Goal: Task Accomplishment & Management: Complete application form

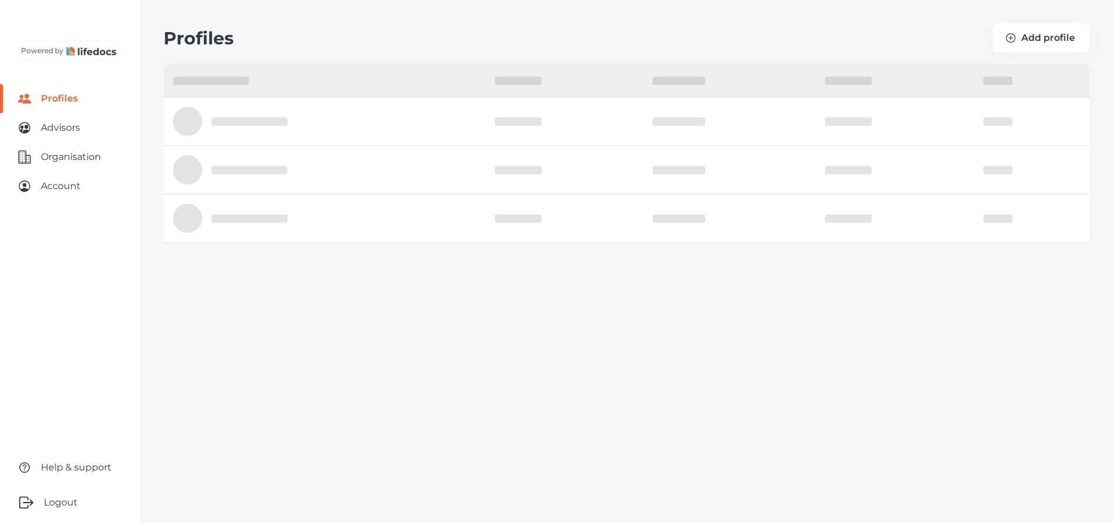
select select "10"
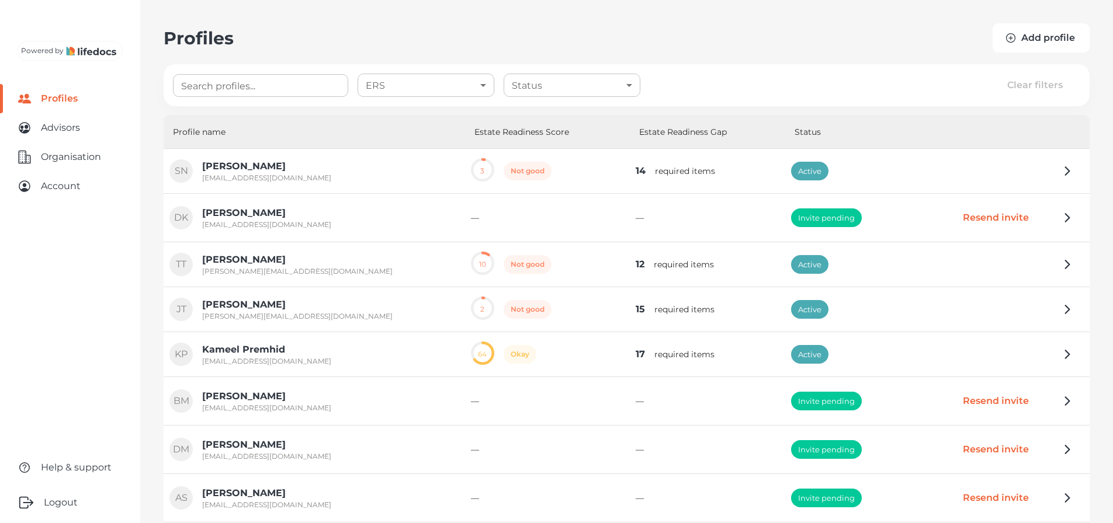
click at [1044, 36] on button "Add profile" at bounding box center [1040, 37] width 97 height 29
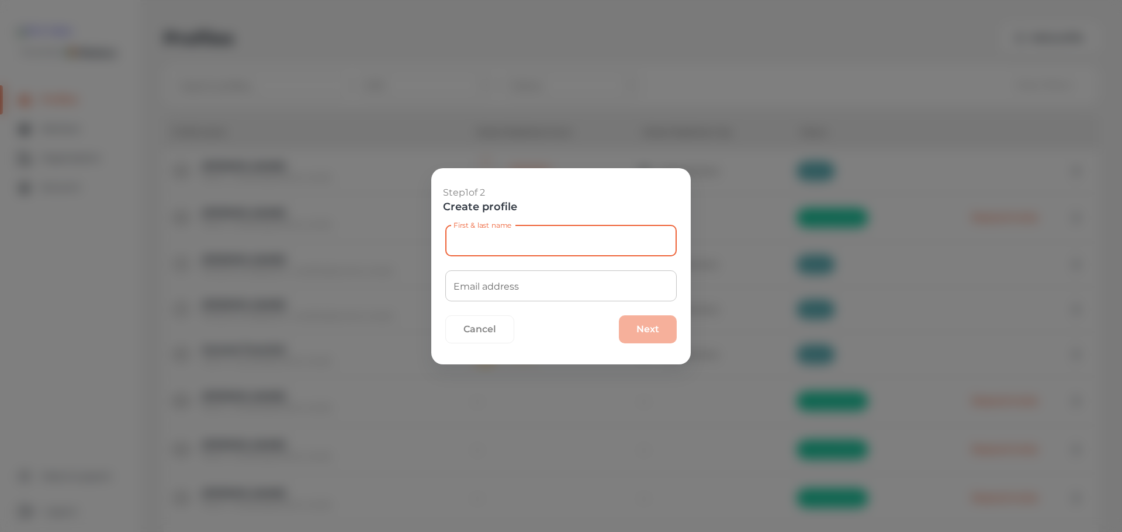
click at [534, 247] on input "First & last name" at bounding box center [560, 240] width 231 height 31
click at [539, 204] on div "Step 1 of 2 Create profile" at bounding box center [560, 191] width 259 height 46
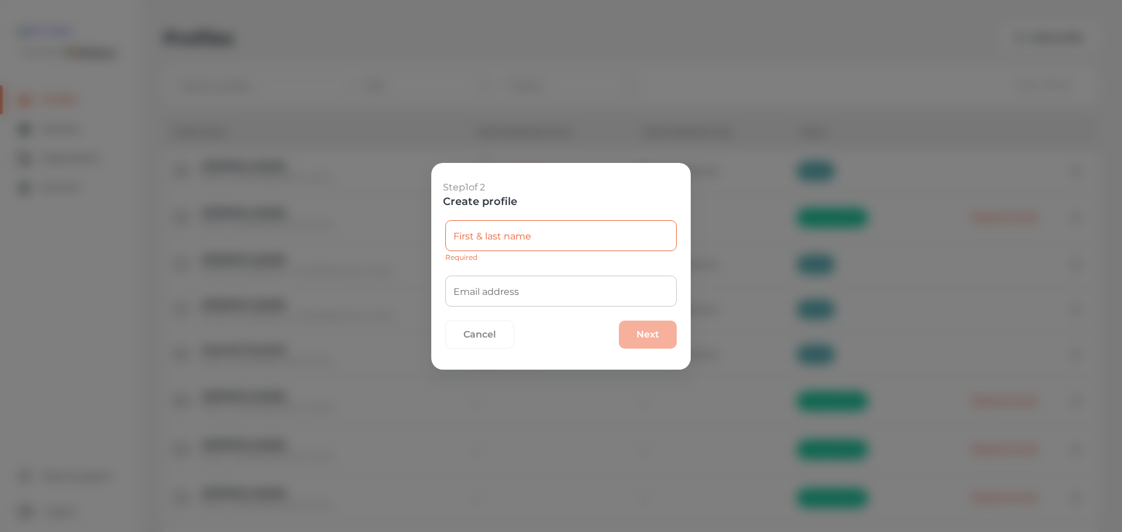
click at [531, 290] on input "Email address" at bounding box center [560, 291] width 231 height 31
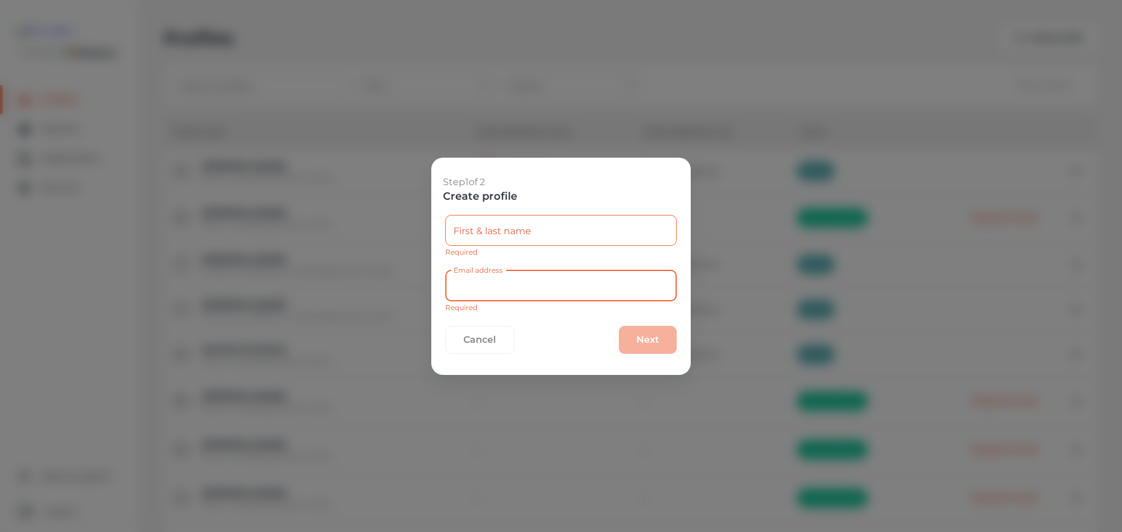
paste input "[PERSON_NAME] <[EMAIL_ADDRESS][DOMAIN_NAME]>"
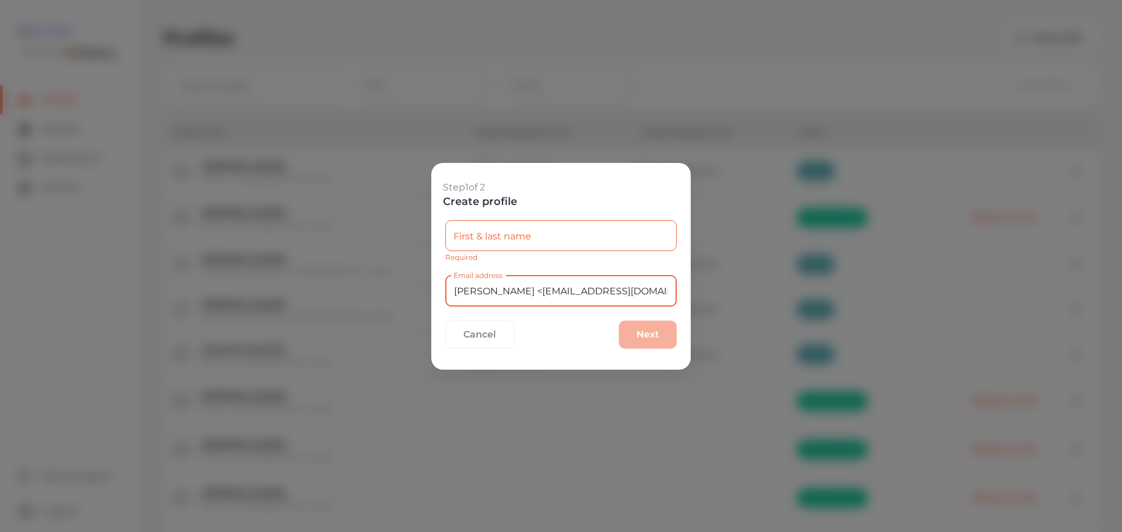
drag, startPoint x: 497, startPoint y: 292, endPoint x: 362, endPoint y: 282, distance: 135.3
click at [362, 282] on div "Step 1 of 2 Create profile First & last name First & last name Required Email a…" at bounding box center [561, 266] width 1122 height 532
type input "<[EMAIL_ADDRESS][DOMAIN_NAME]>"
click at [532, 239] on input "First & last name" at bounding box center [560, 235] width 231 height 31
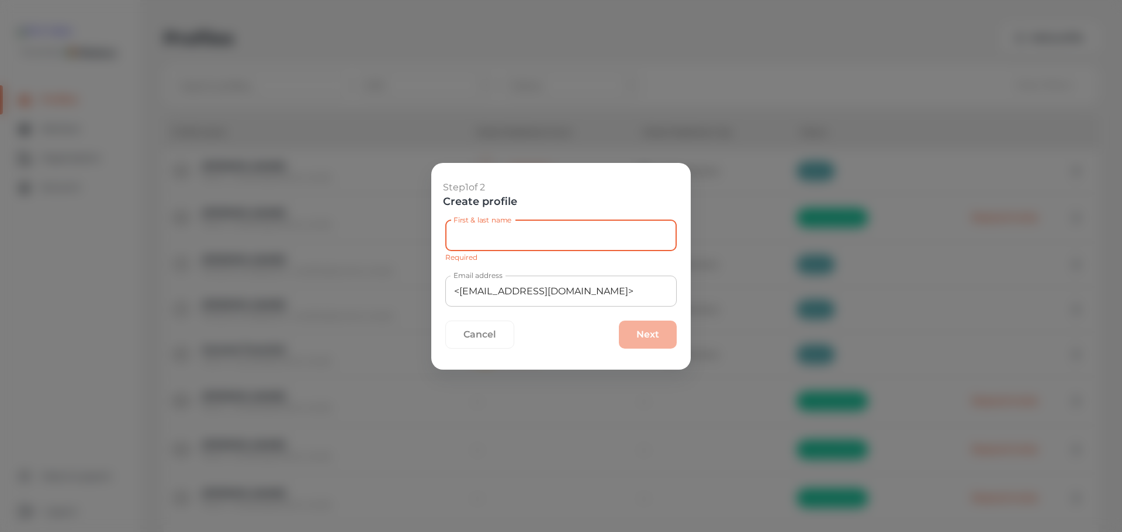
paste input "[PERSON_NAME]"
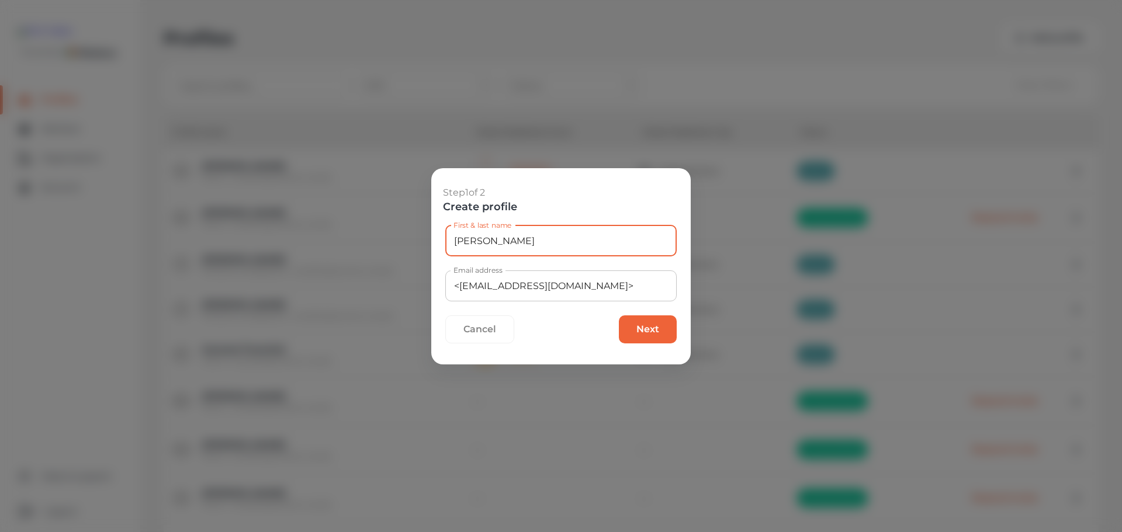
type input "[PERSON_NAME]"
click at [644, 283] on input "<[EMAIL_ADDRESS][DOMAIN_NAME]>" at bounding box center [560, 285] width 231 height 31
click at [463, 286] on input "<[EMAIL_ADDRESS][DOMAIN_NAME]" at bounding box center [560, 285] width 231 height 31
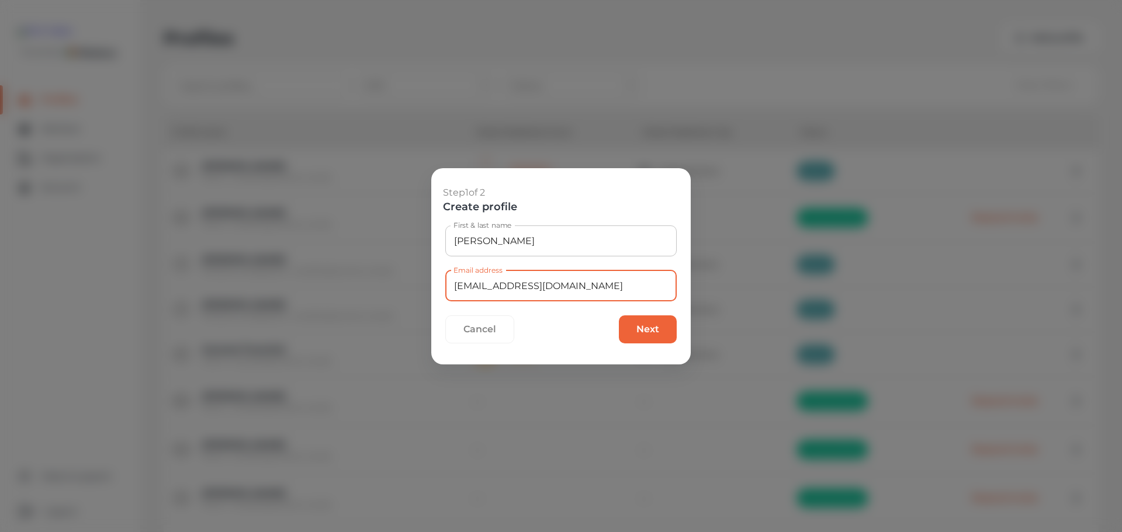
type input "[EMAIL_ADDRESS][DOMAIN_NAME]"
click at [650, 332] on button "Next" at bounding box center [648, 329] width 58 height 28
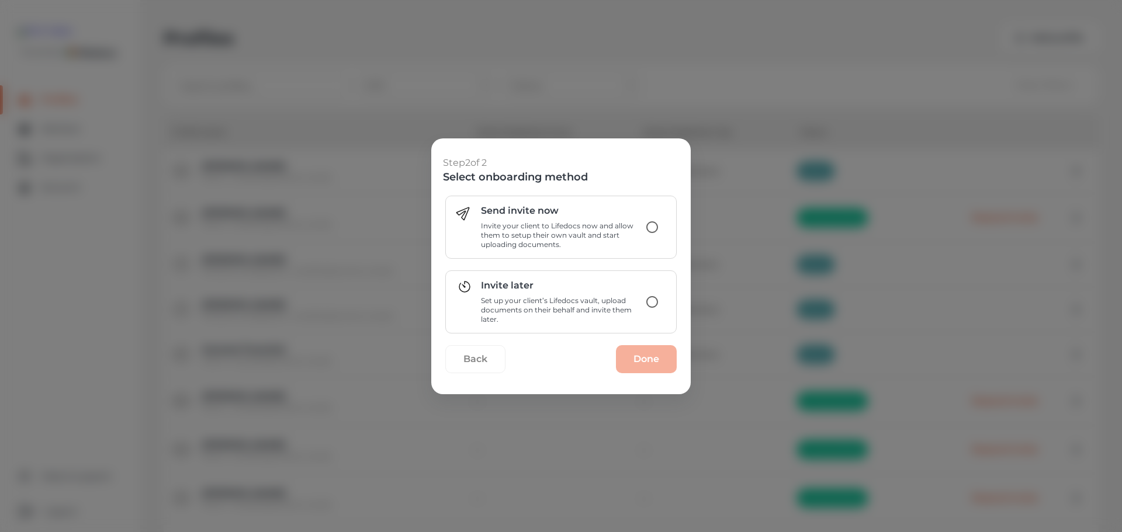
click at [588, 232] on p "Invite your client to Lifedocs now and allow them to setup their own vault and …" at bounding box center [560, 235] width 159 height 28
click at [640, 232] on input "Send invite now Invite your client to Lifedocs now and allow them to setup thei…" at bounding box center [652, 227] width 25 height 25
radio input "true"
click at [664, 358] on button "Done" at bounding box center [646, 359] width 61 height 28
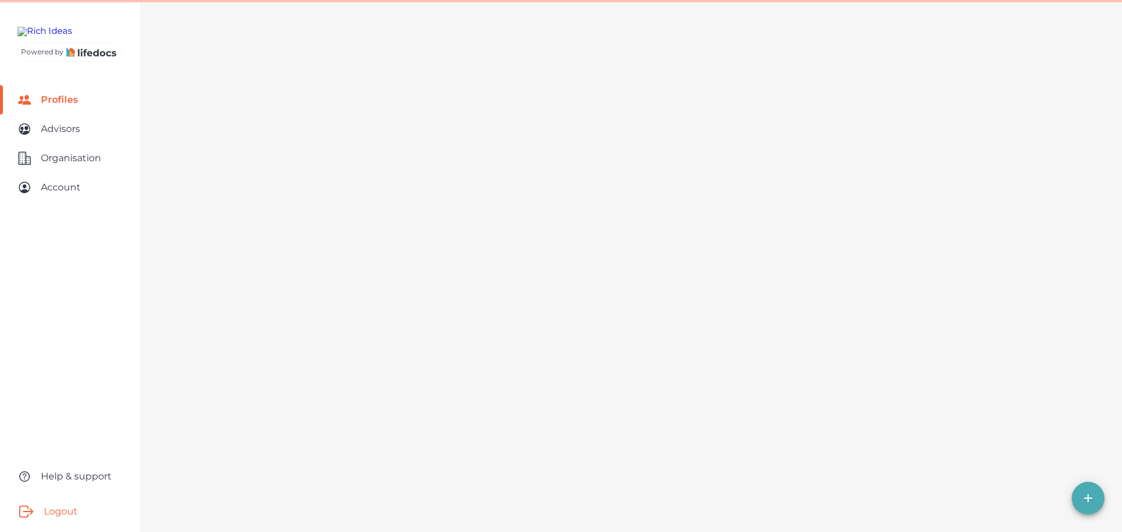
click at [53, 516] on button "Logout" at bounding box center [70, 511] width 140 height 41
